Goal: Check status: Check status

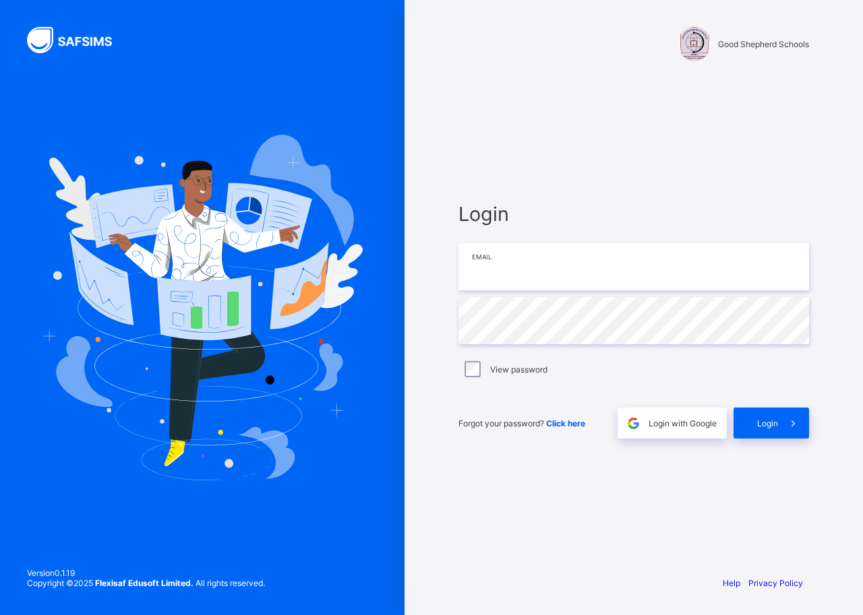
click at [502, 272] on input "email" at bounding box center [633, 266] width 351 height 47
type input "**********"
click at [777, 424] on span "Login" at bounding box center [767, 424] width 21 height 10
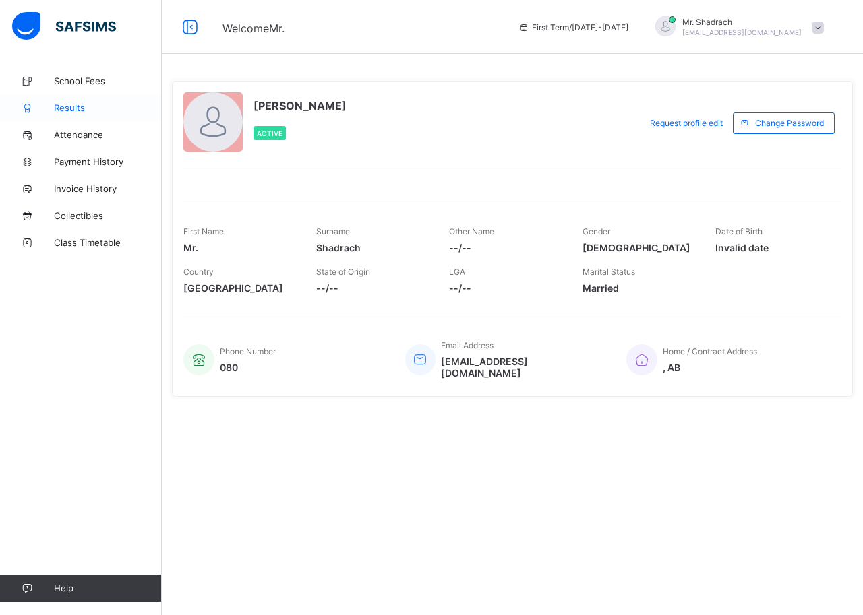
click at [71, 108] on span "Results" at bounding box center [108, 107] width 108 height 11
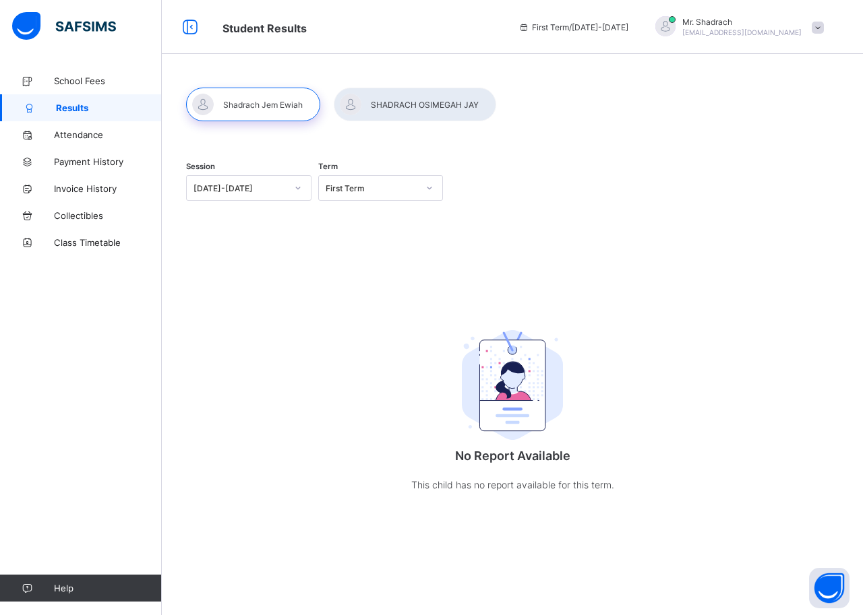
click at [430, 104] on div at bounding box center [415, 105] width 162 height 34
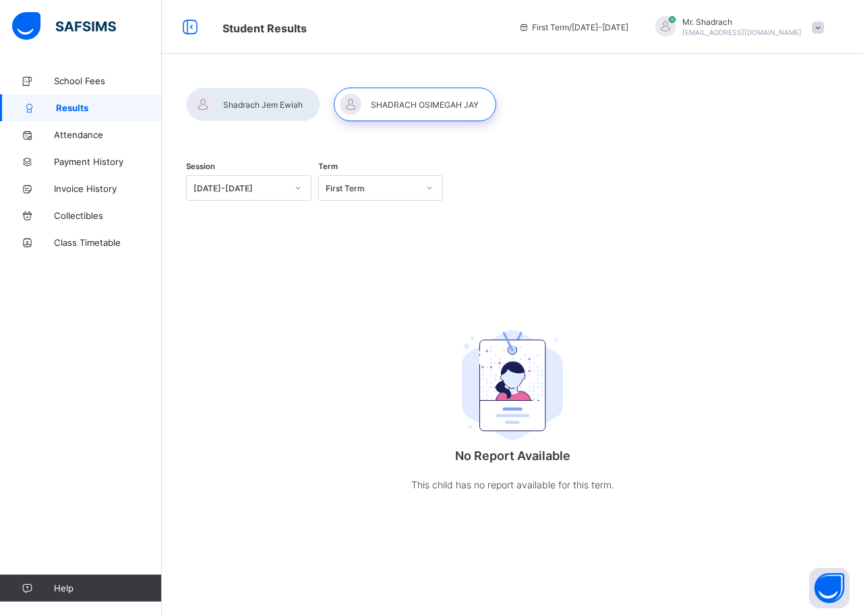
click at [426, 189] on icon at bounding box center [429, 187] width 8 height 13
click at [334, 218] on div "Third Term" at bounding box center [381, 217] width 124 height 21
click at [427, 187] on icon at bounding box center [429, 187] width 8 height 13
click at [340, 212] on div "Third Term" at bounding box center [381, 217] width 124 height 21
click at [433, 188] on icon at bounding box center [429, 187] width 8 height 13
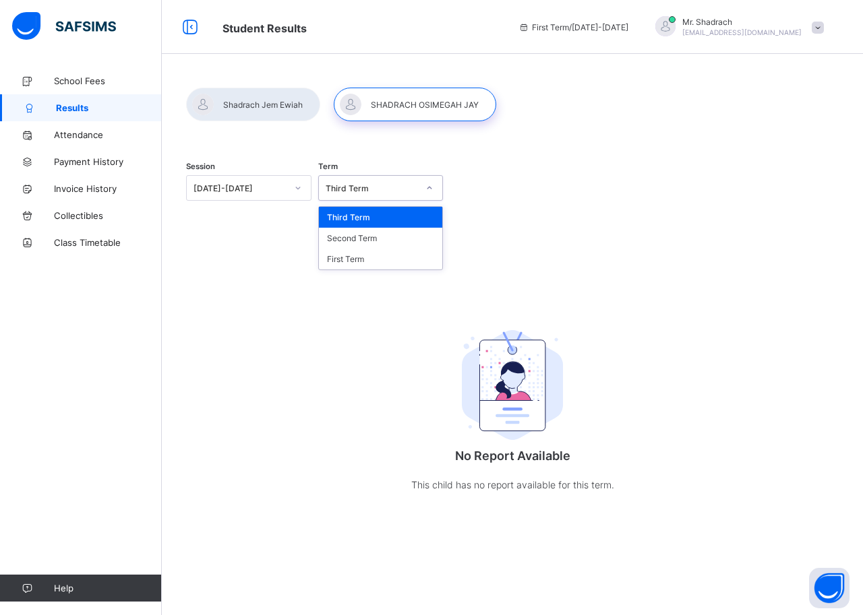
click at [289, 100] on div at bounding box center [253, 105] width 134 height 34
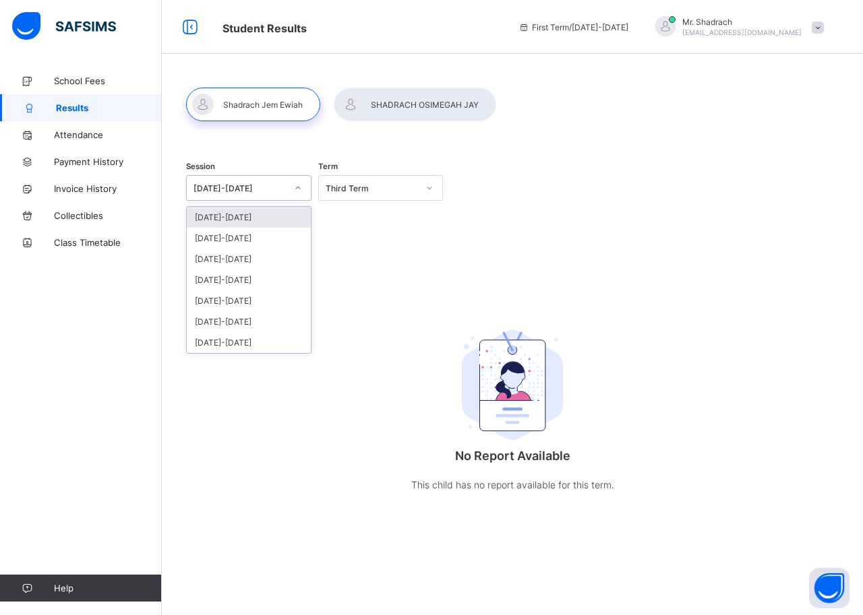
click at [299, 189] on icon at bounding box center [298, 187] width 8 height 13
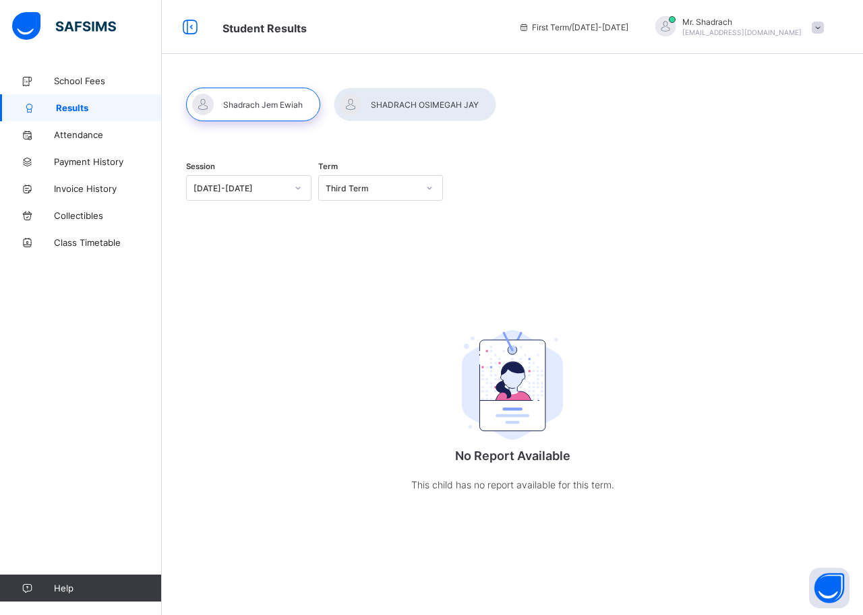
click at [427, 245] on div "Session [DATE]-[DATE] Term Third Term No Report Available This child has no rep…" at bounding box center [512, 334] width 653 height 372
click at [431, 109] on div at bounding box center [415, 105] width 162 height 34
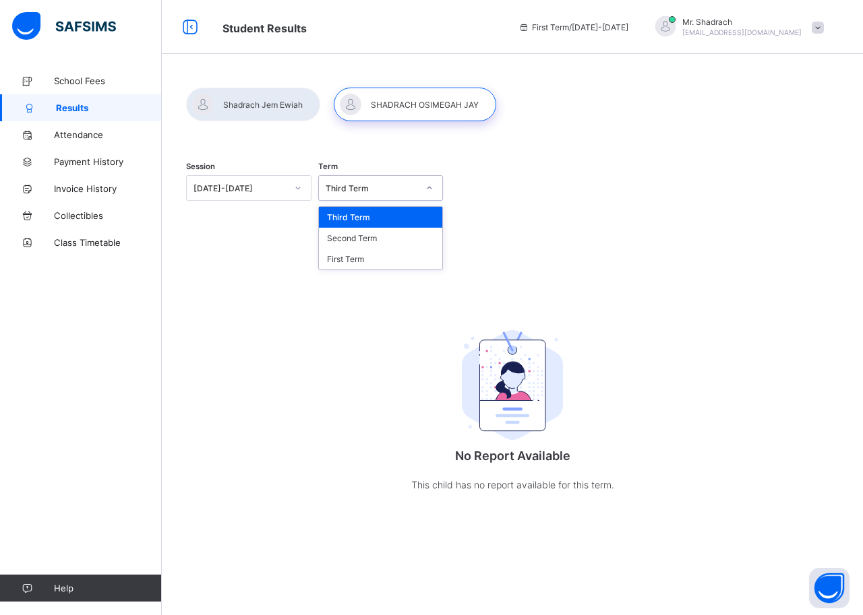
click at [425, 189] on icon at bounding box center [429, 187] width 8 height 13
click at [344, 216] on div "Third Term" at bounding box center [381, 217] width 124 height 21
click at [799, 351] on div "Session [DATE]-[DATE] Term Third Term No Report Available This child has no rep…" at bounding box center [512, 334] width 653 height 372
